Goal: Answer question/provide support

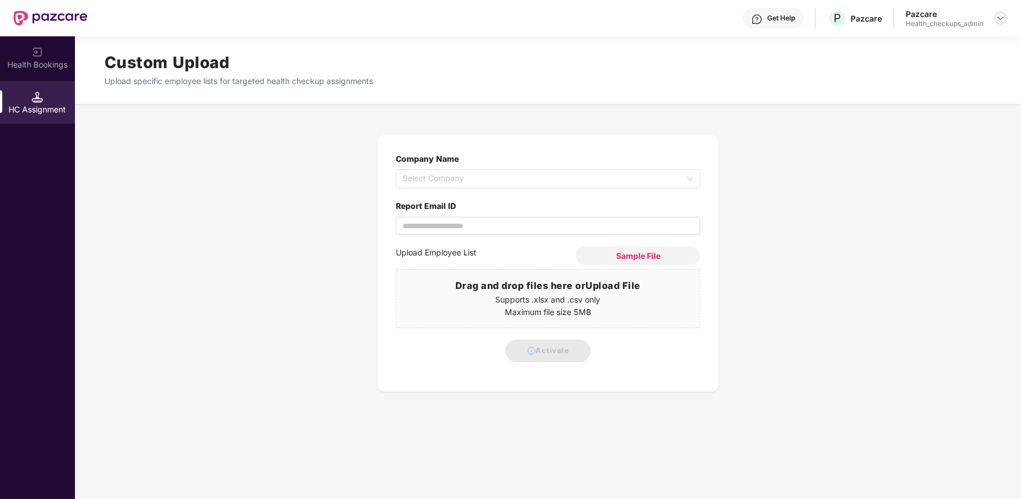
click at [1001, 13] on div at bounding box center [1000, 18] width 14 height 14
click at [947, 48] on div "User view" at bounding box center [948, 44] width 148 height 22
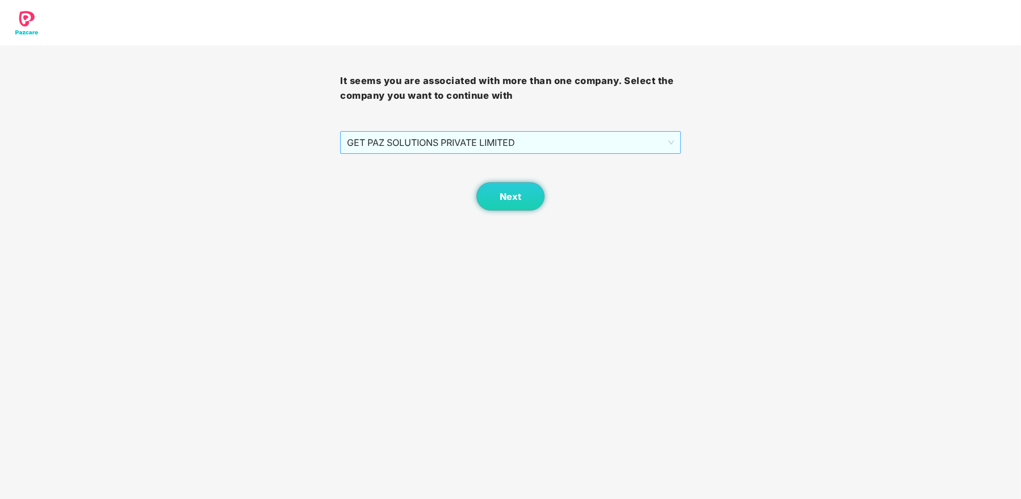
click at [534, 147] on span "GET PAZ SOLUTIONS PRIVATE LIMITED" at bounding box center [510, 143] width 326 height 22
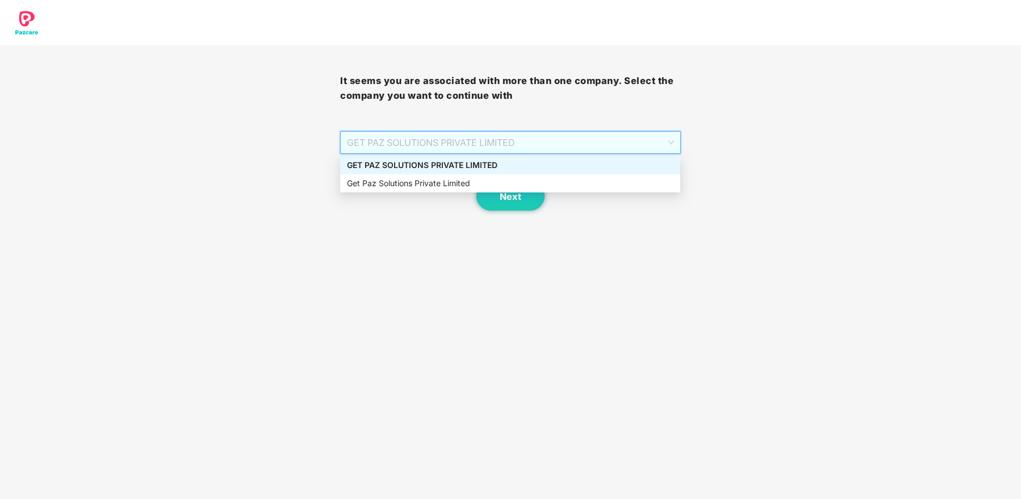
click at [507, 167] on div "GET PAZ SOLUTIONS PRIVATE LIMITED" at bounding box center [510, 165] width 326 height 12
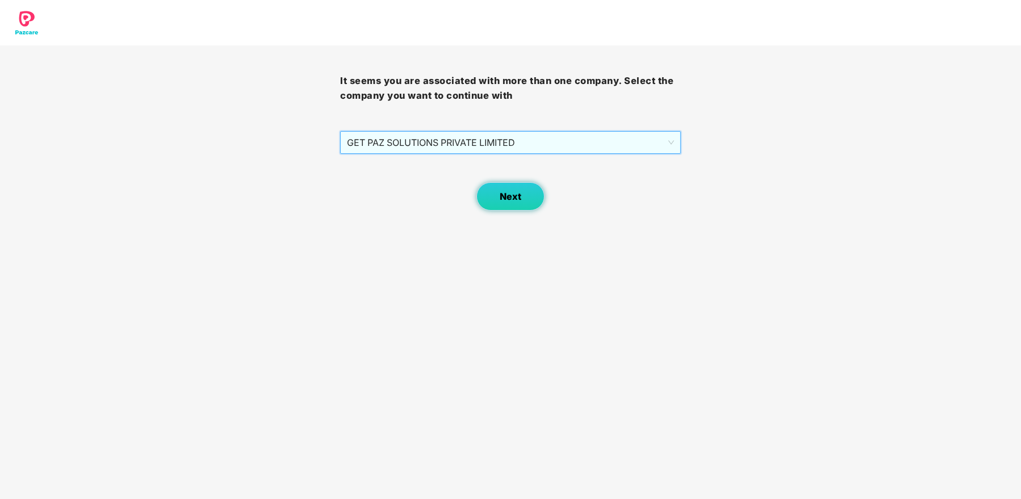
click at [516, 205] on button "Next" at bounding box center [510, 196] width 68 height 28
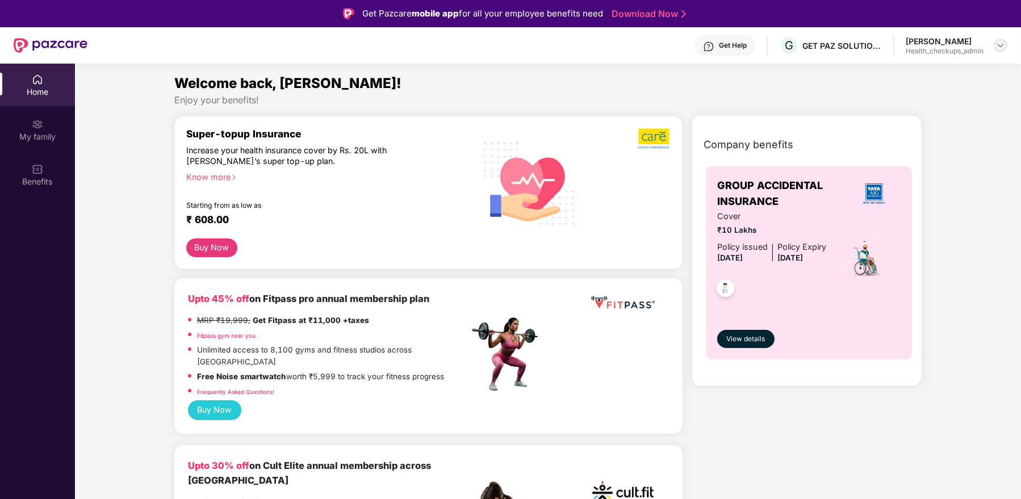
click at [1002, 44] on img at bounding box center [1000, 45] width 9 height 9
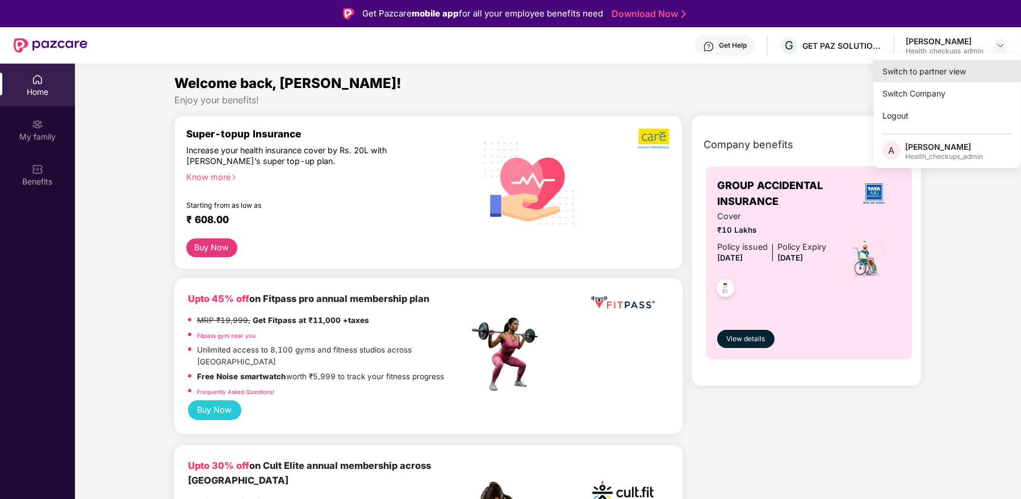
click at [934, 66] on div "Switch to partner view" at bounding box center [947, 71] width 148 height 22
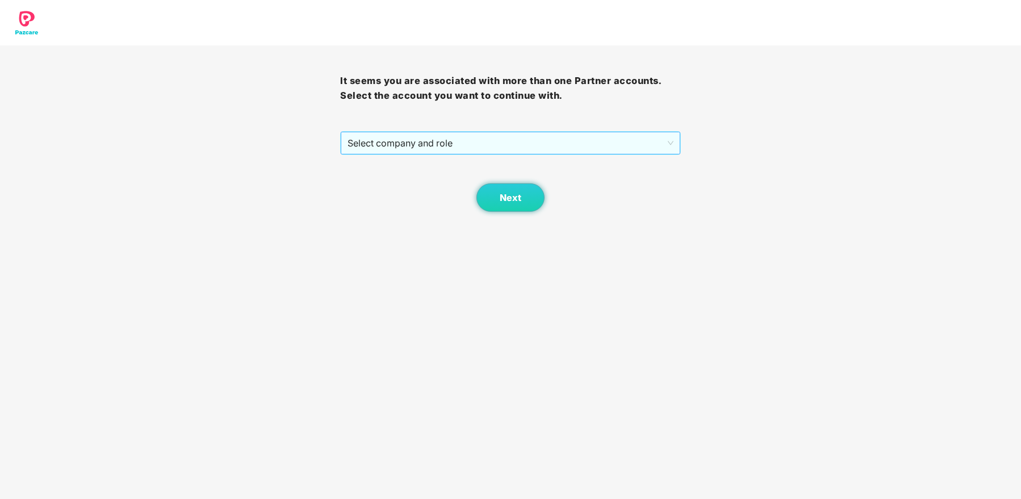
click at [547, 149] on span "Select company and role" at bounding box center [509, 143] width 325 height 22
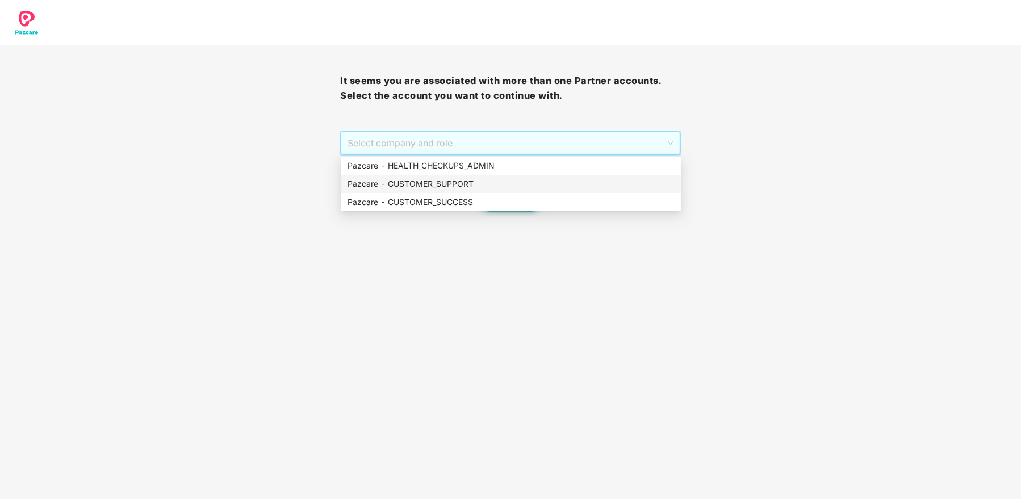
click at [511, 186] on div "Pazcare - CUSTOMER_SUPPORT" at bounding box center [510, 184] width 326 height 12
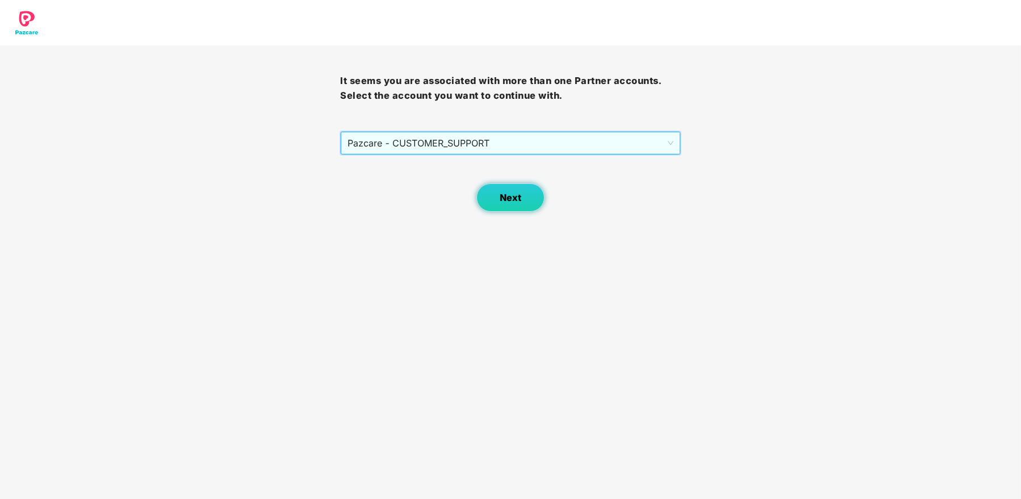
click at [506, 201] on span "Next" at bounding box center [511, 197] width 22 height 11
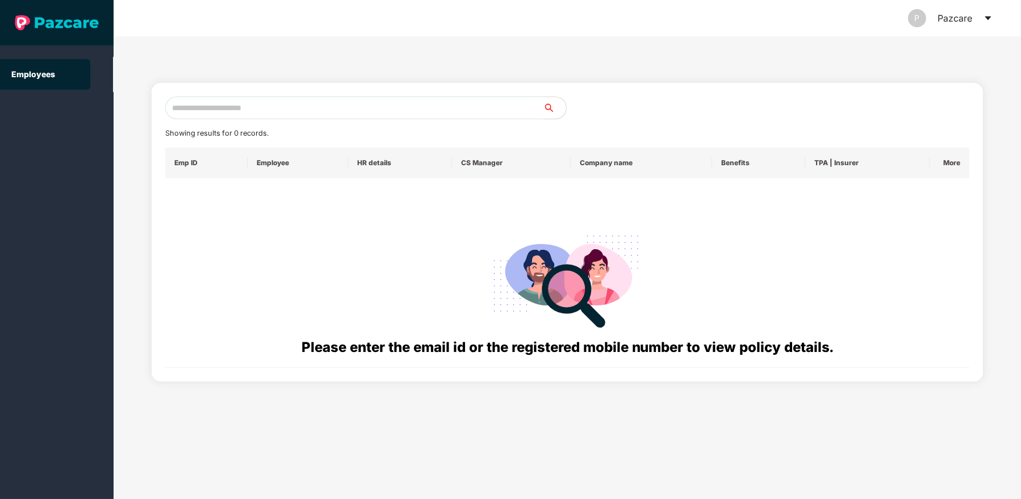
click at [333, 109] on input "text" at bounding box center [354, 108] width 378 height 23
paste input "**********"
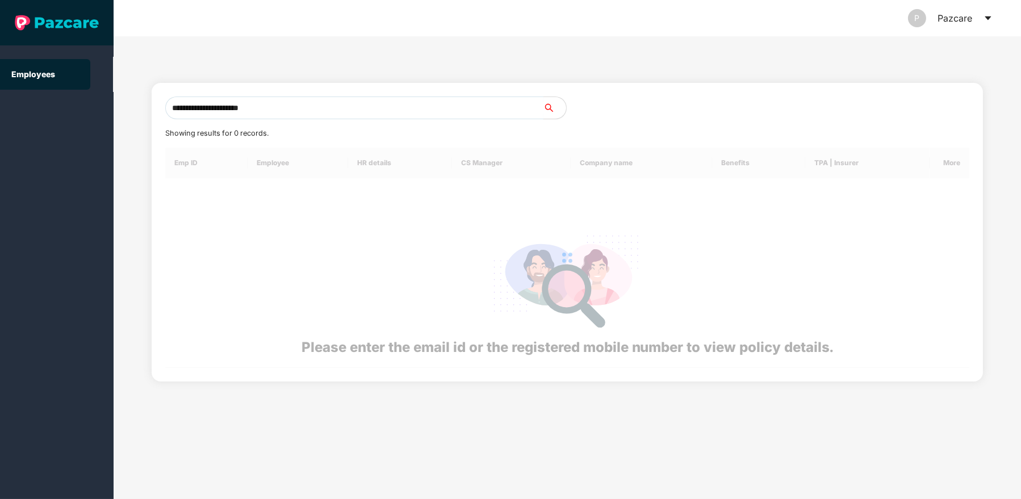
type input "**********"
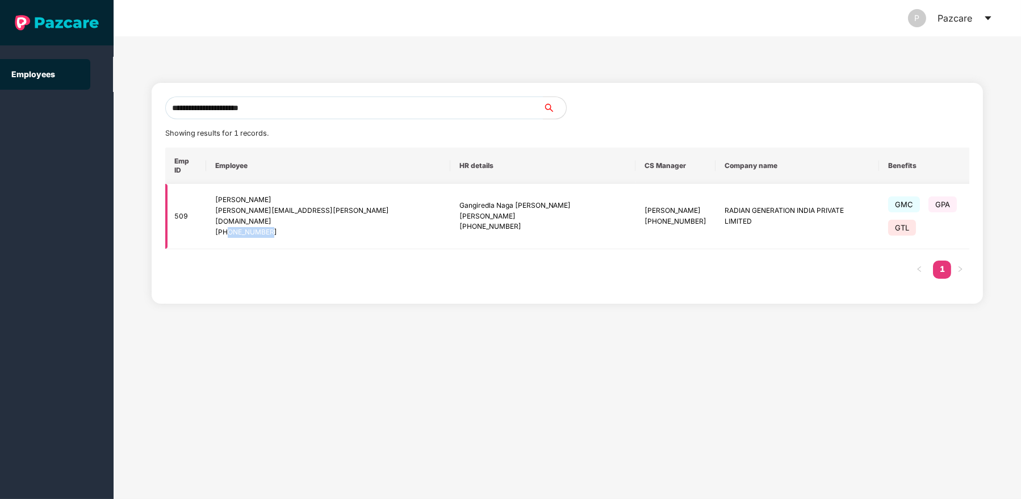
drag, startPoint x: 230, startPoint y: 215, endPoint x: 301, endPoint y: 219, distance: 71.0
click at [301, 227] on div "[PHONE_NUMBER]" at bounding box center [327, 232] width 225 height 11
copy div "9090900717"
